Goal: Task Accomplishment & Management: Use online tool/utility

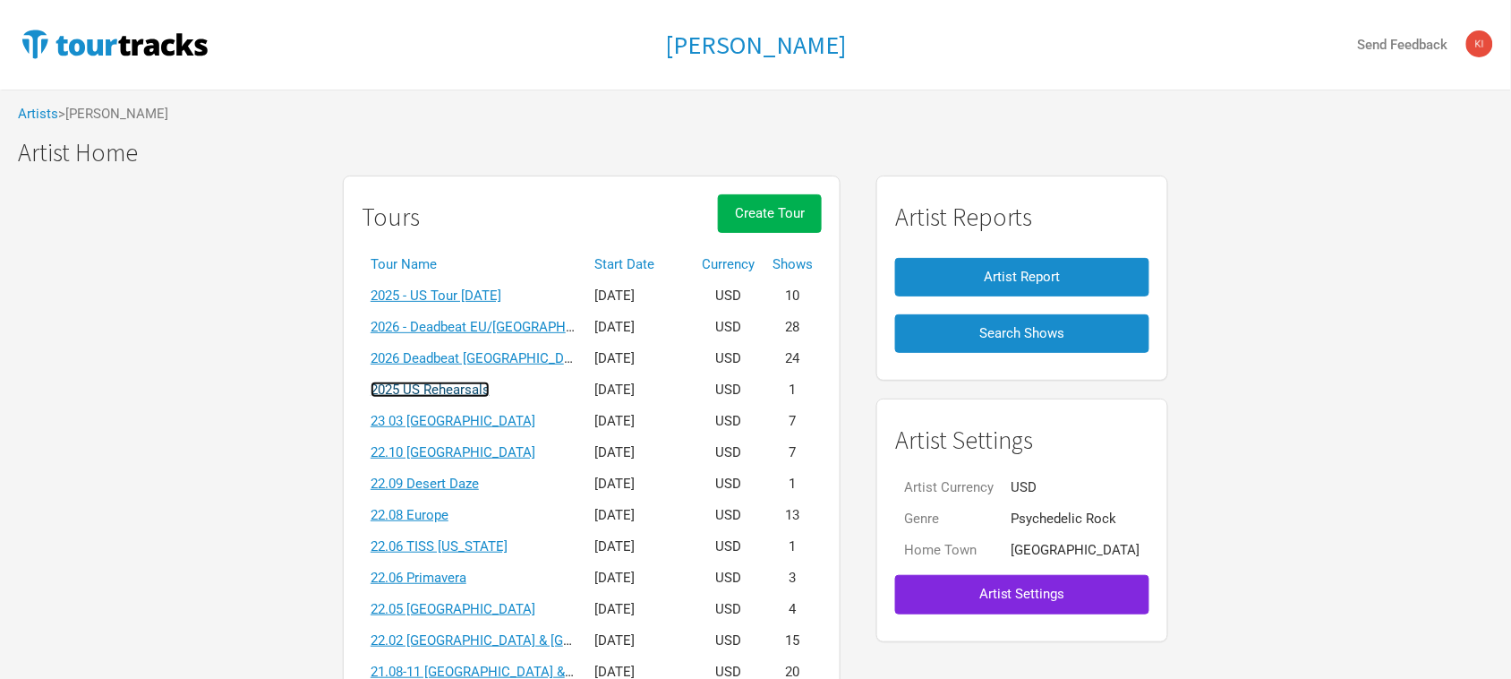
click at [486, 391] on link "2025 US Rehearsals" at bounding box center [430, 389] width 119 height 16
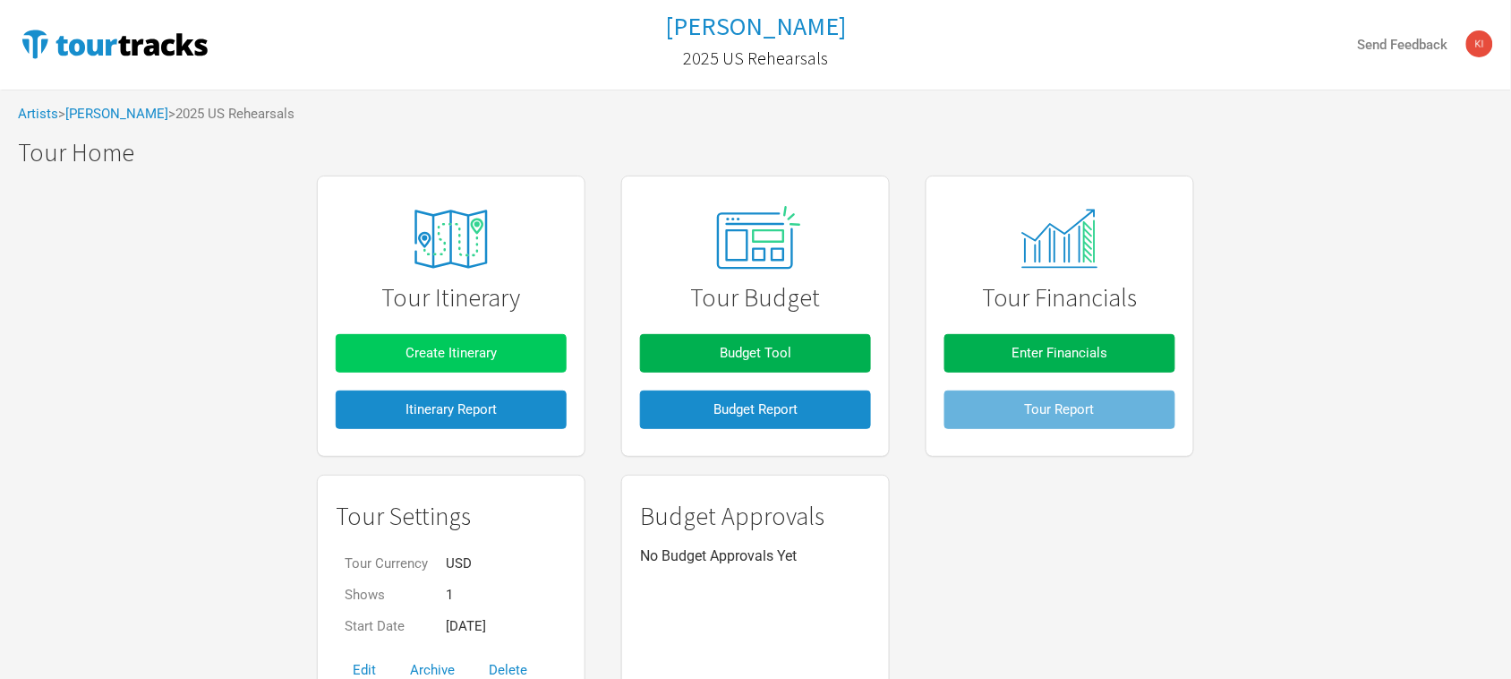
click at [522, 347] on button "Create Itinerary" at bounding box center [451, 353] width 231 height 39
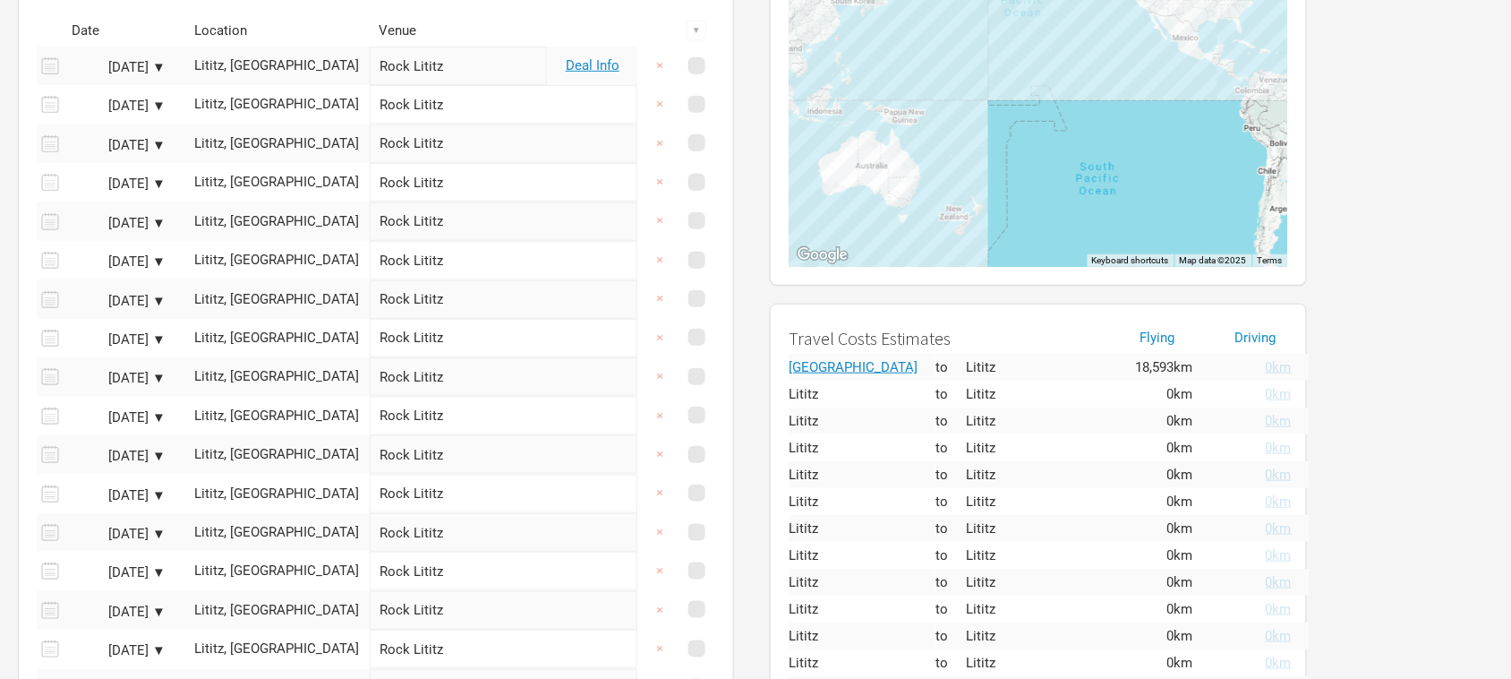
scroll to position [22, 0]
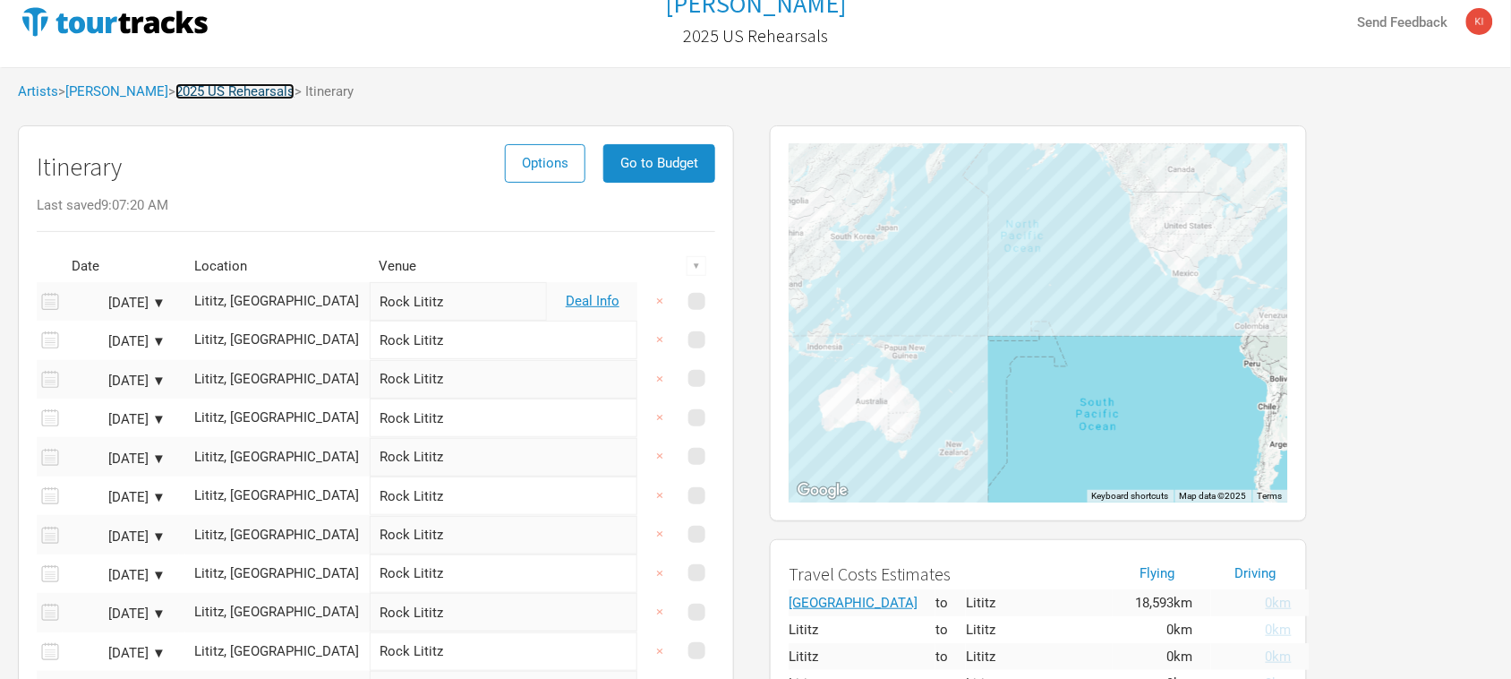
click at [246, 92] on link "2025 US Rehearsals" at bounding box center [234, 91] width 119 height 16
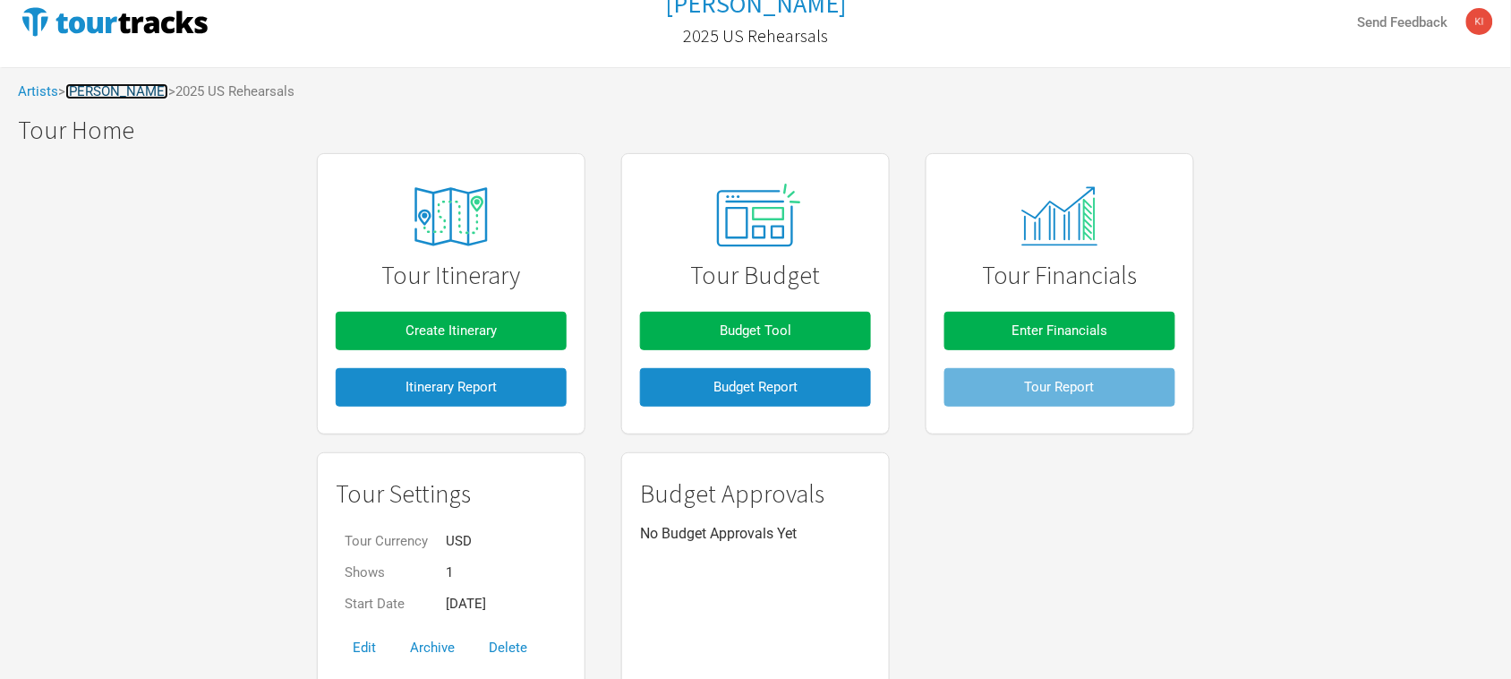
click at [117, 94] on link "[PERSON_NAME]" at bounding box center [116, 91] width 103 height 16
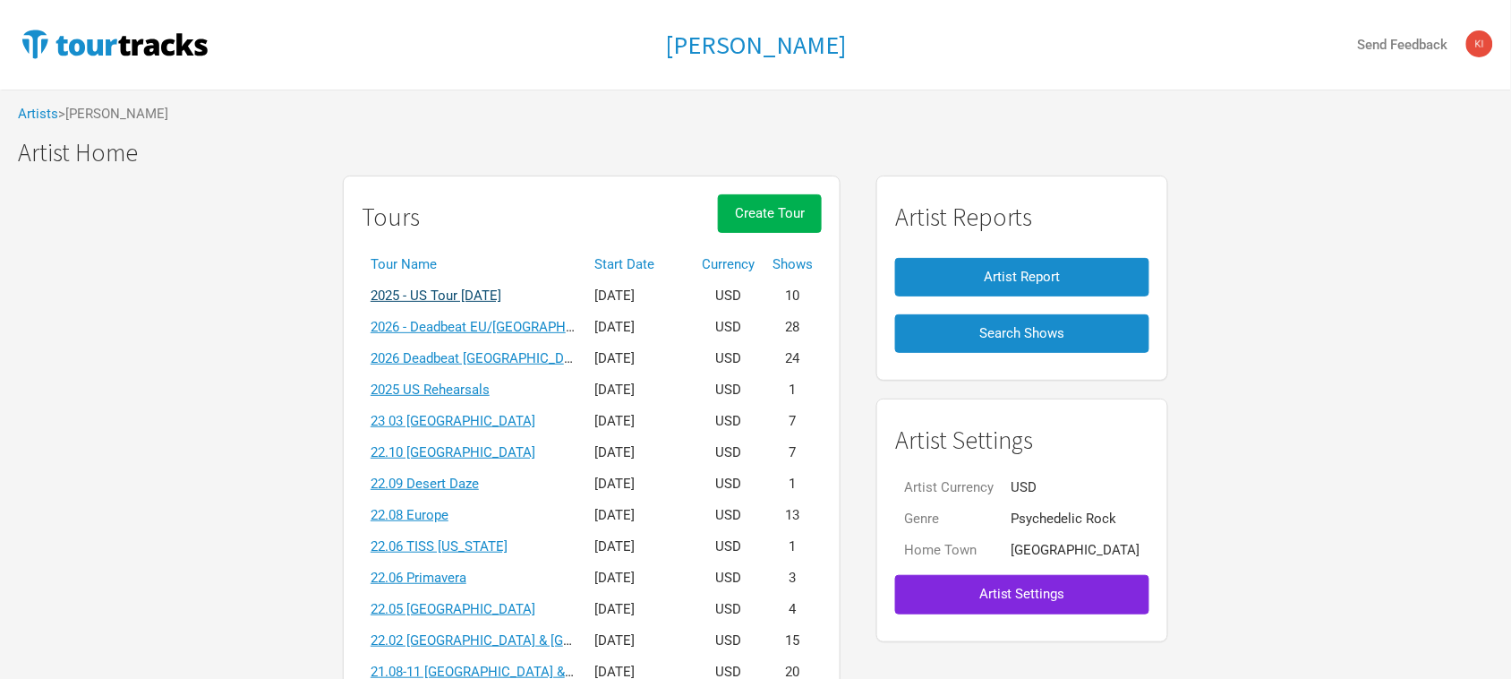
scroll to position [112, 0]
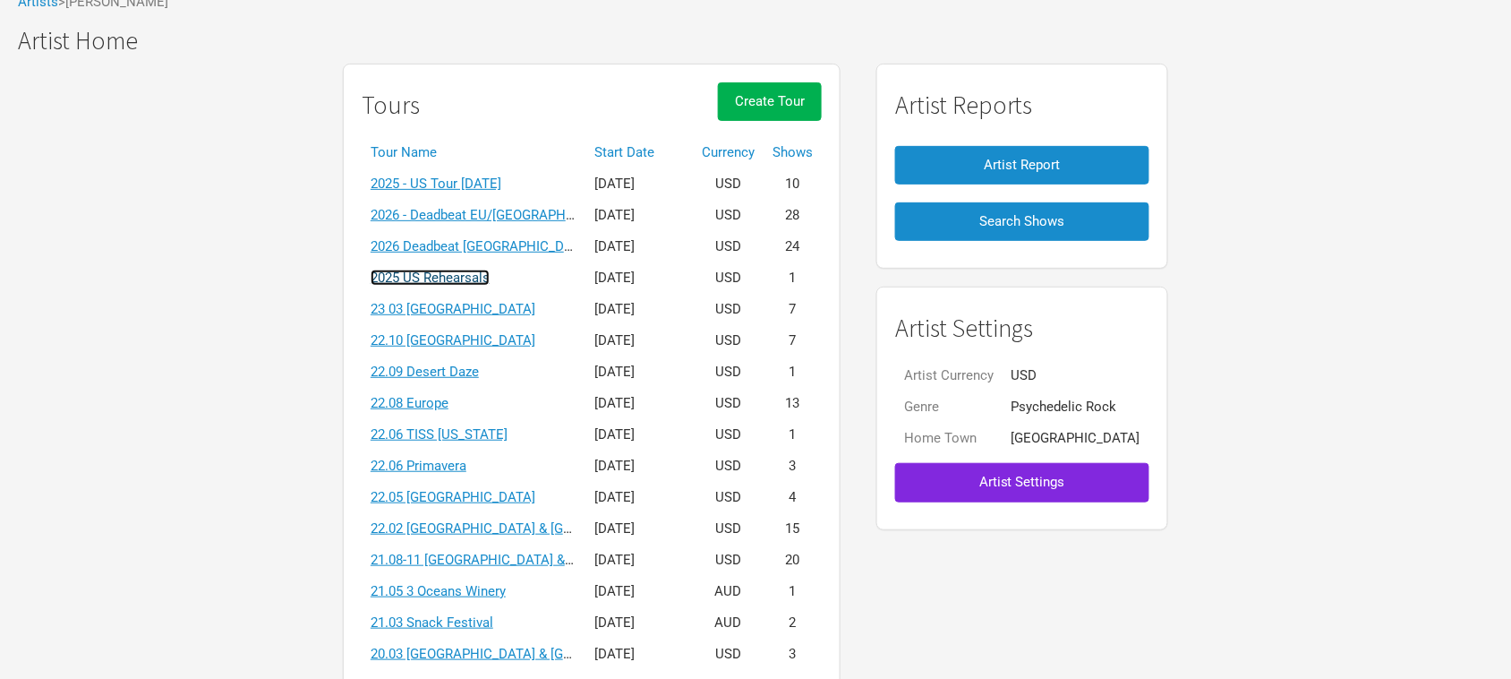
click at [490, 284] on link "2025 US Rehearsals" at bounding box center [430, 278] width 119 height 16
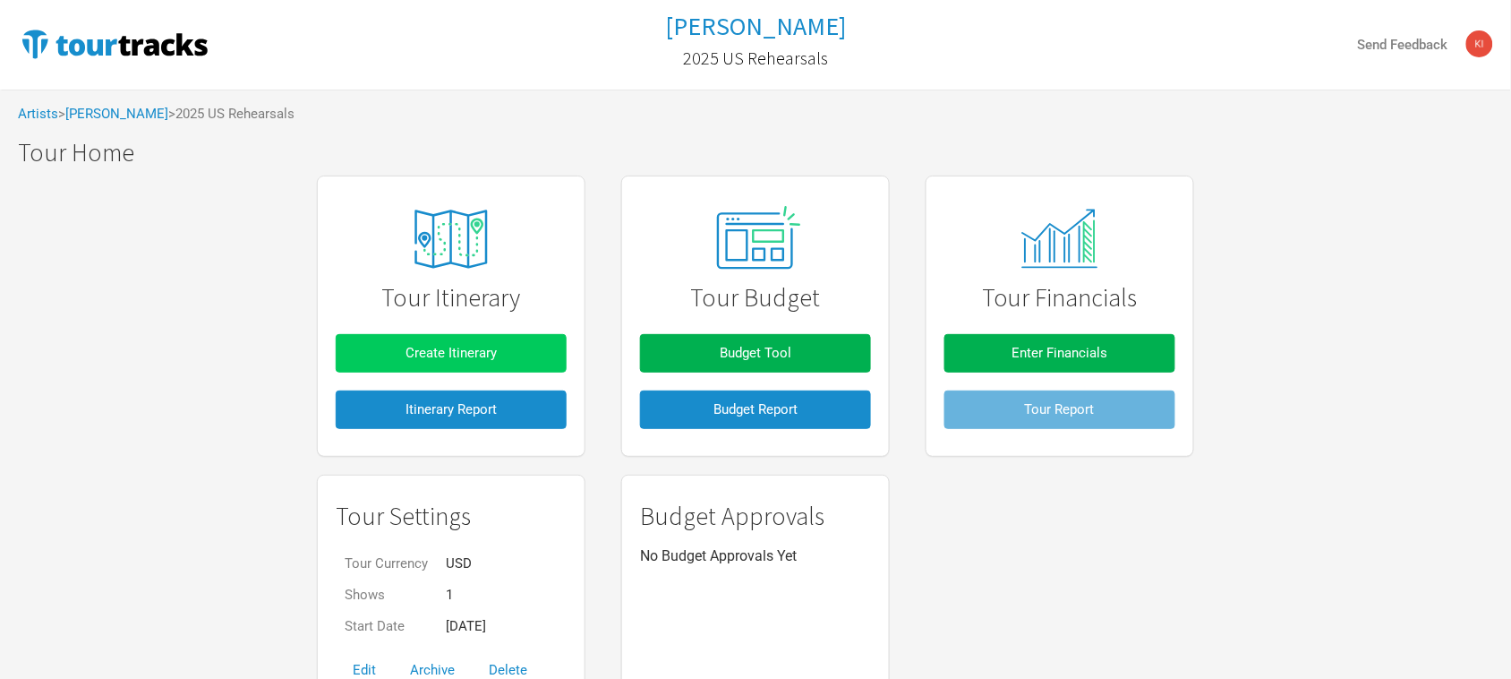
click at [528, 343] on button "Create Itinerary" at bounding box center [451, 353] width 231 height 39
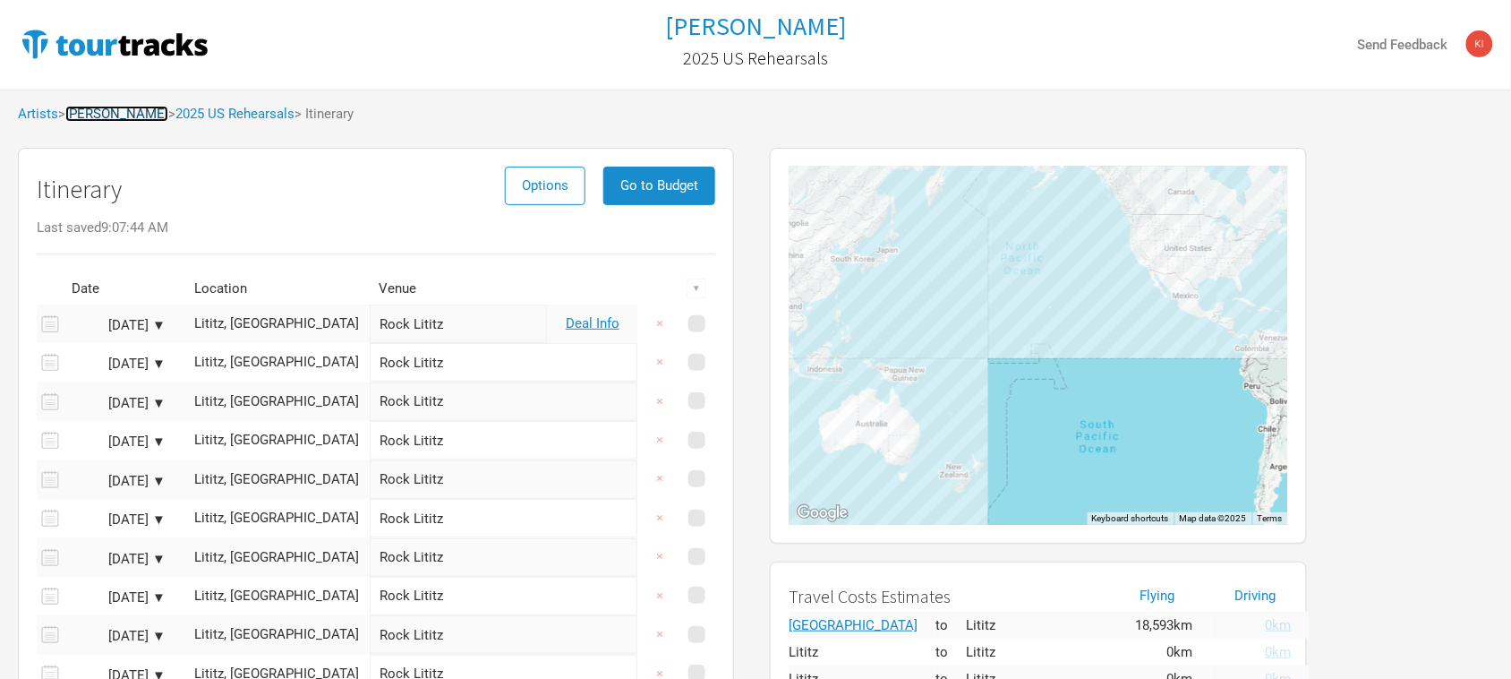
click at [101, 110] on link "[PERSON_NAME]" at bounding box center [116, 114] width 103 height 16
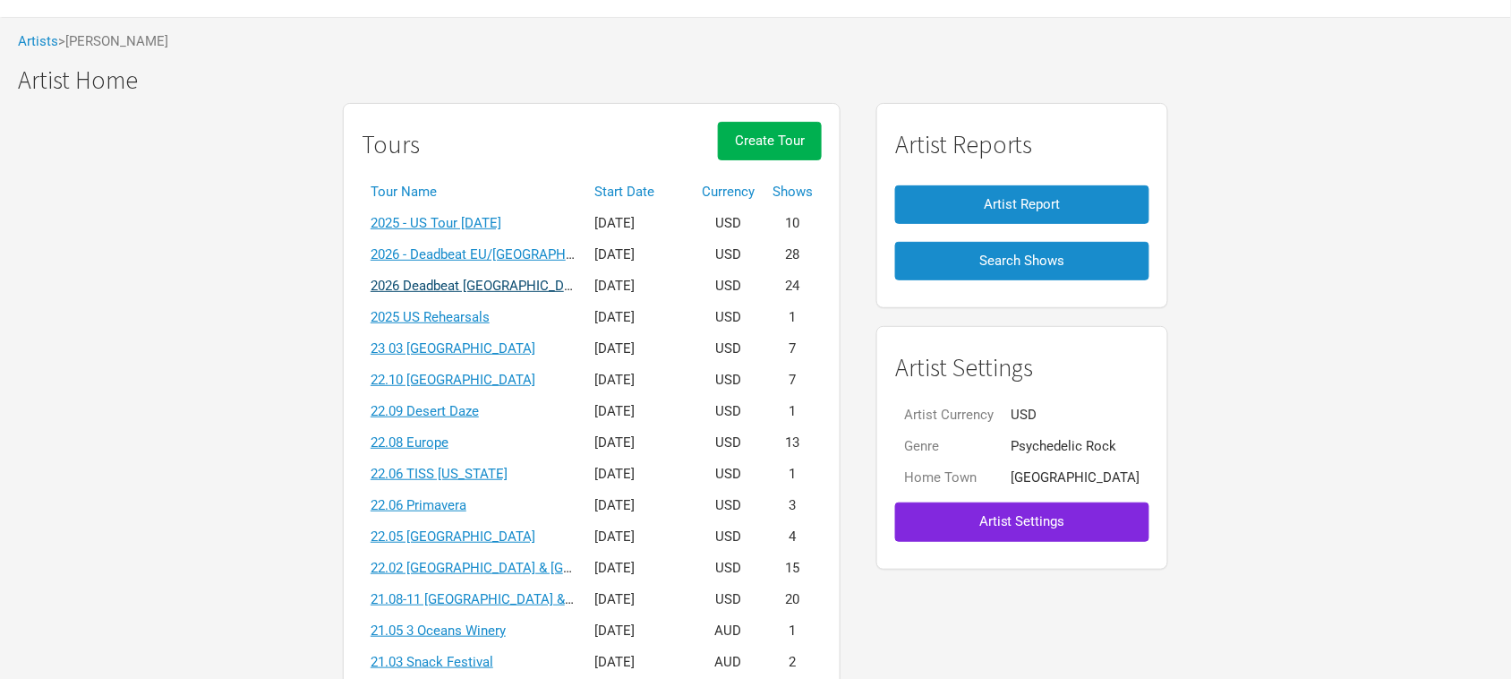
scroll to position [112, 0]
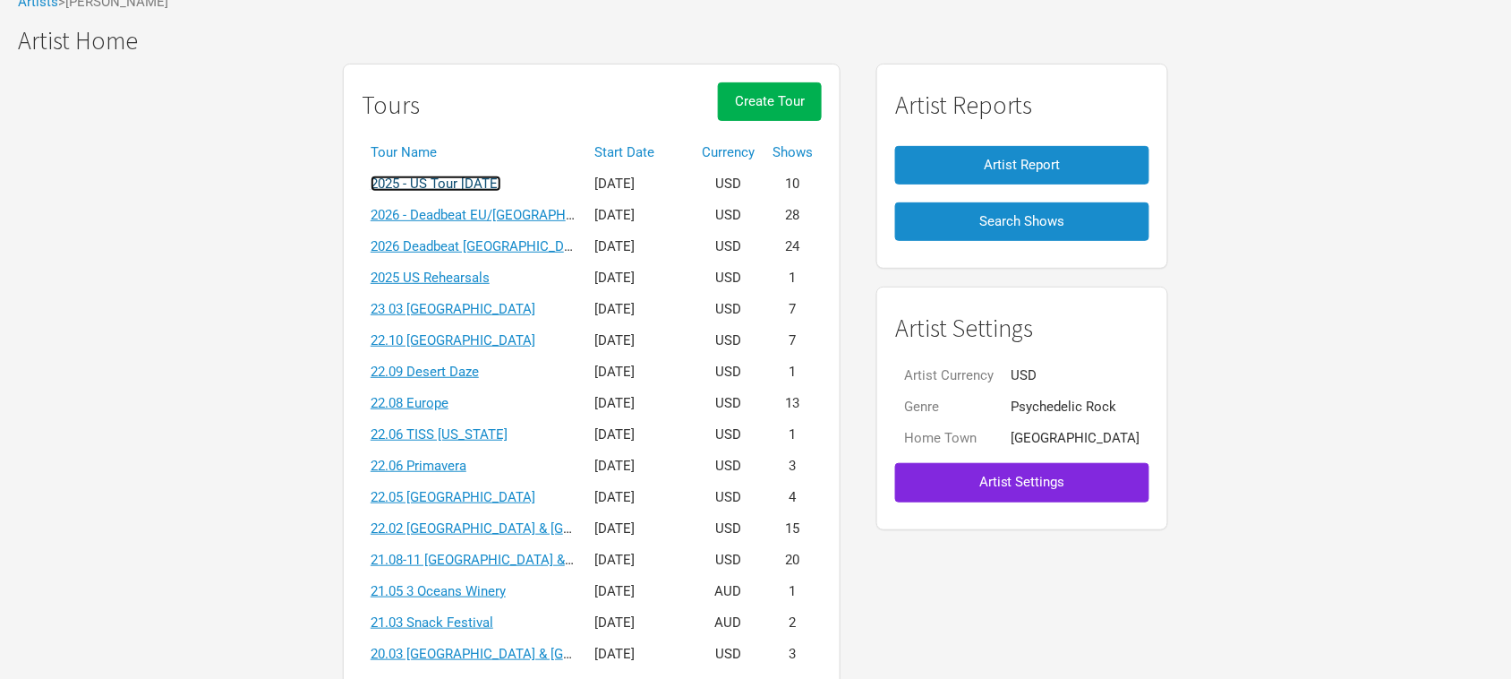
click at [501, 181] on link "2025 - US Tour [DATE]" at bounding box center [436, 183] width 131 height 16
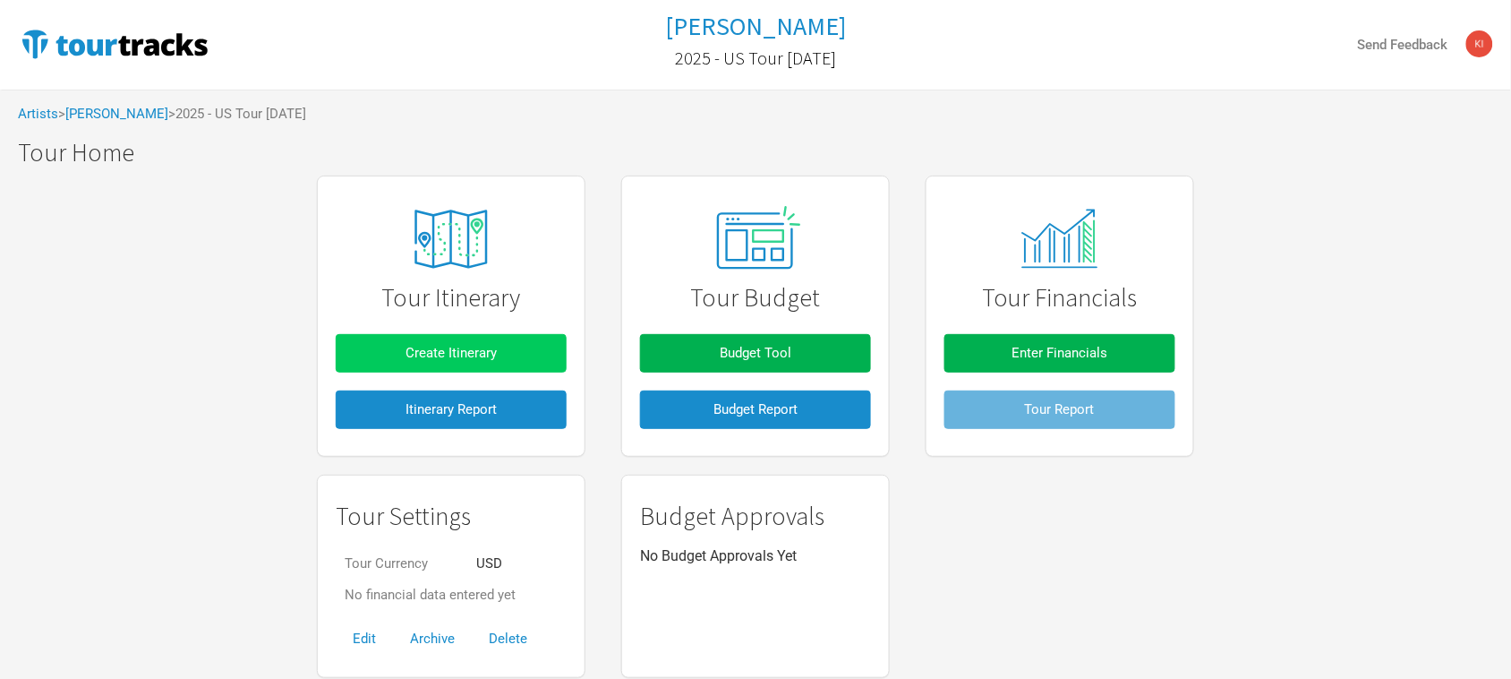
click at [502, 354] on button "Create Itinerary" at bounding box center [451, 353] width 231 height 39
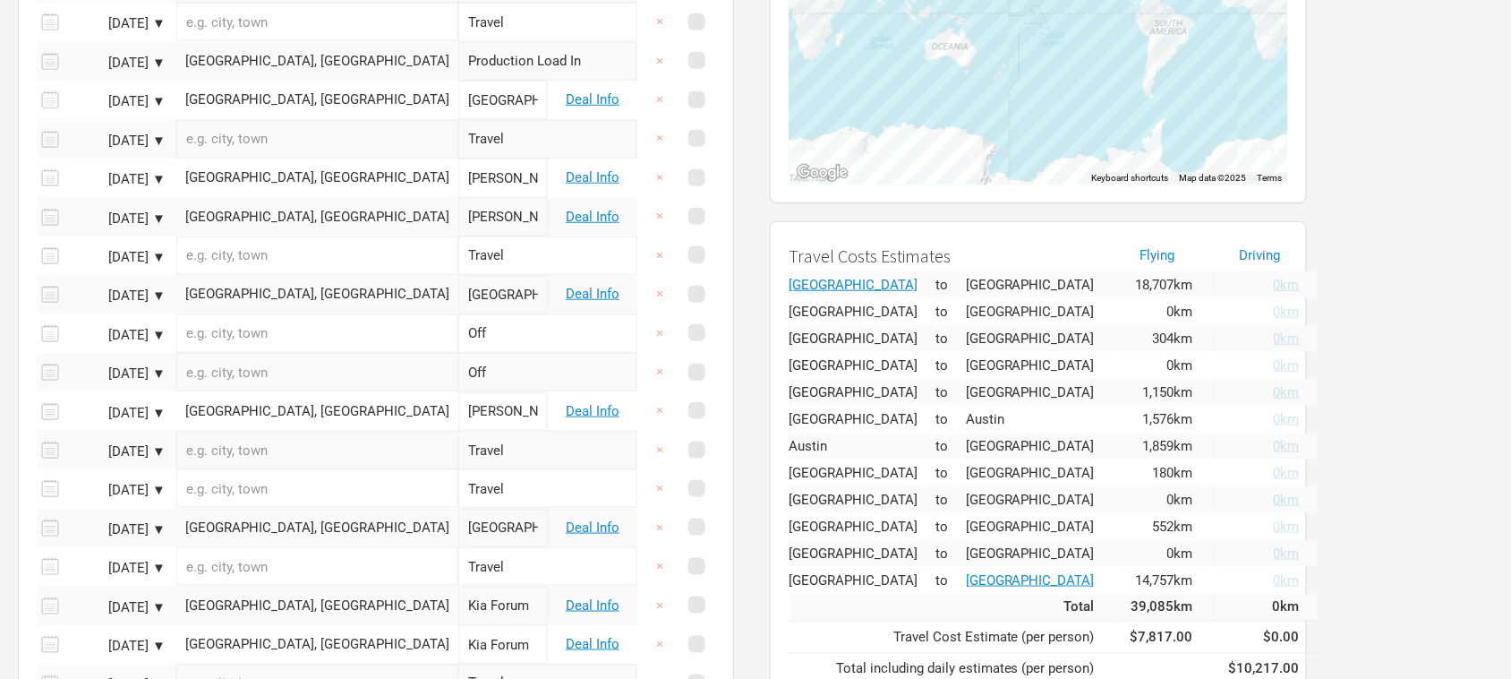
scroll to position [387, 0]
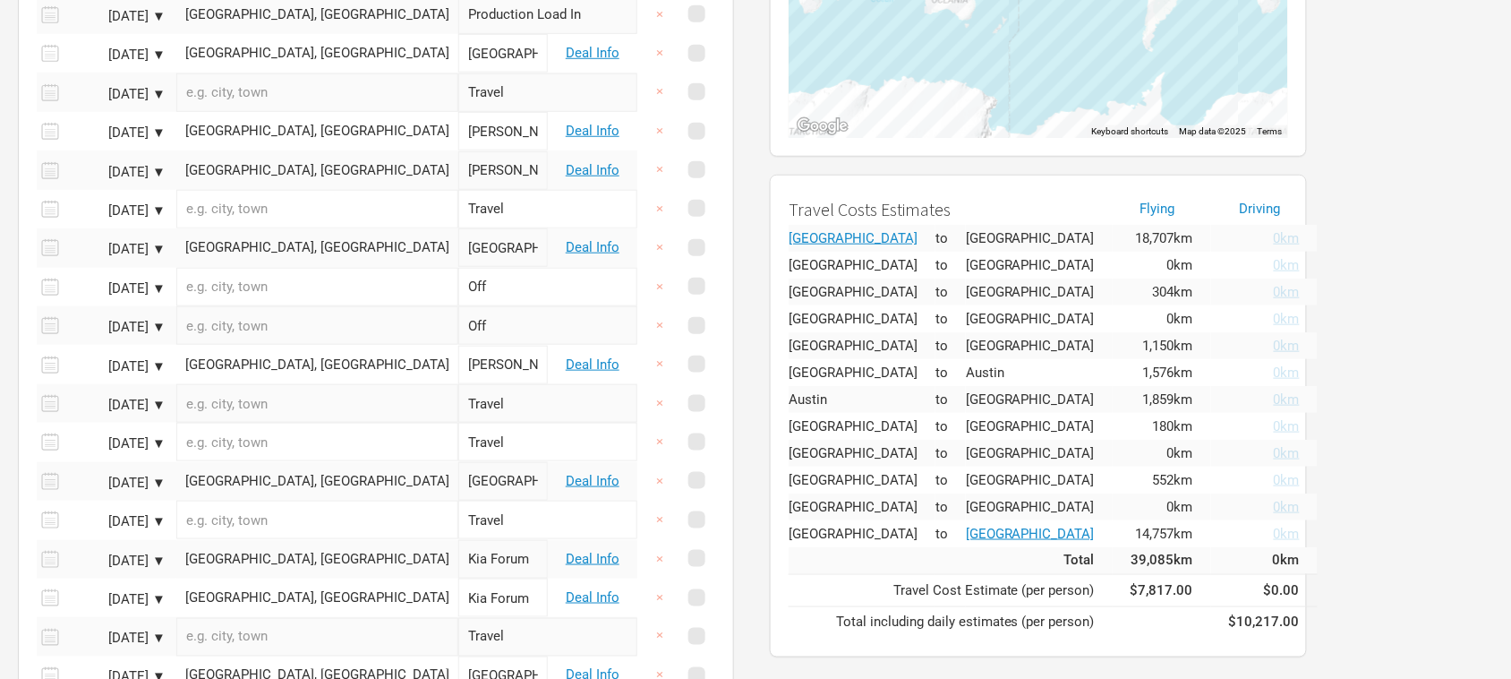
click at [758, 193] on div "← Move left → Move right ↑ Move up ↓ Move down + Zoom in - Zoom out Home Jump l…" at bounding box center [1113, 352] width 723 height 1201
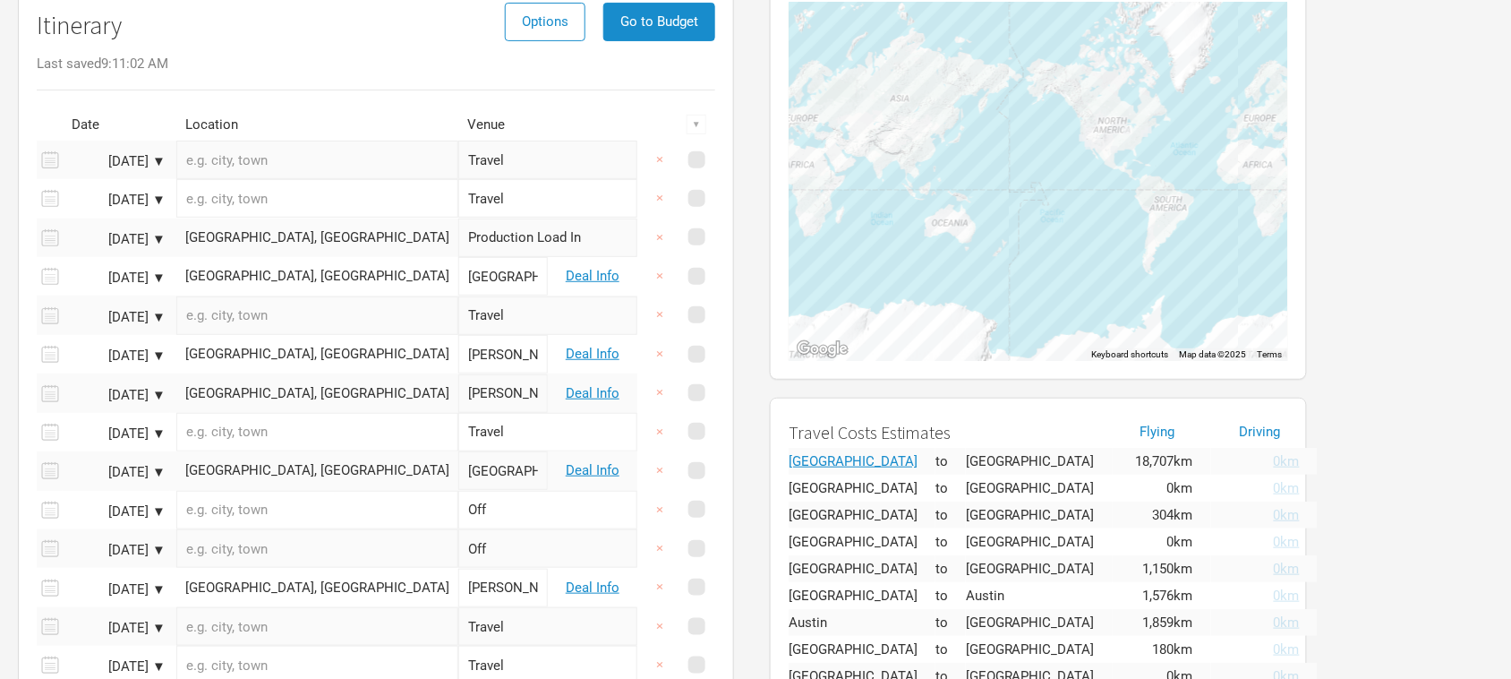
scroll to position [0, 0]
